Goal: Navigation & Orientation: Find specific page/section

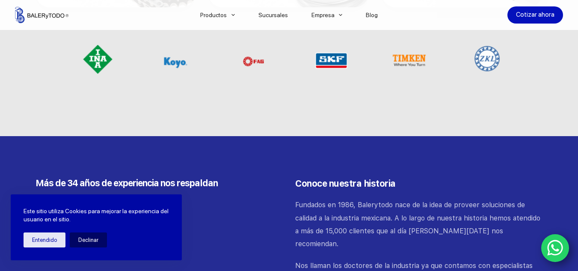
scroll to position [855, 0]
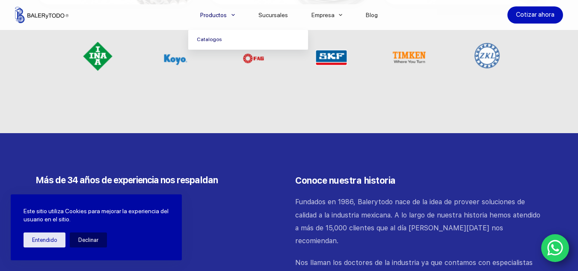
click at [214, 36] on link "Catalogos" at bounding box center [248, 40] width 120 height 20
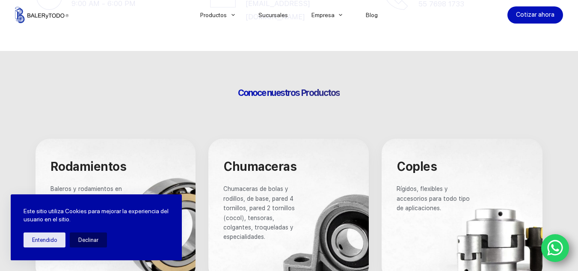
scroll to position [428, 0]
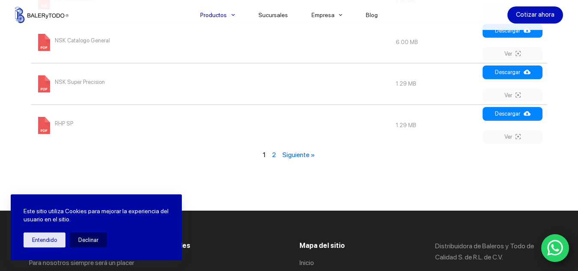
scroll to position [1112, 0]
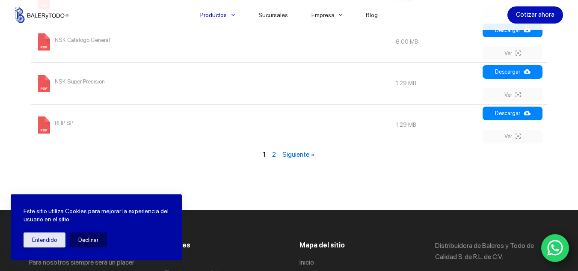
click at [273, 156] on link "2" at bounding box center [274, 154] width 4 height 8
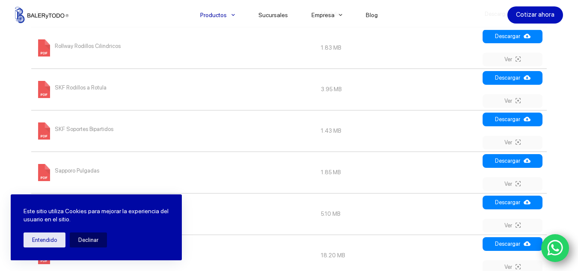
scroll to position [359, 0]
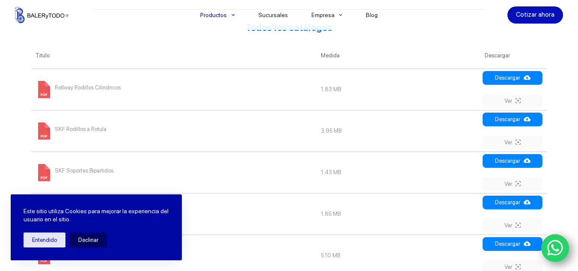
scroll to position [796, 0]
